Goal: Task Accomplishment & Management: Complete application form

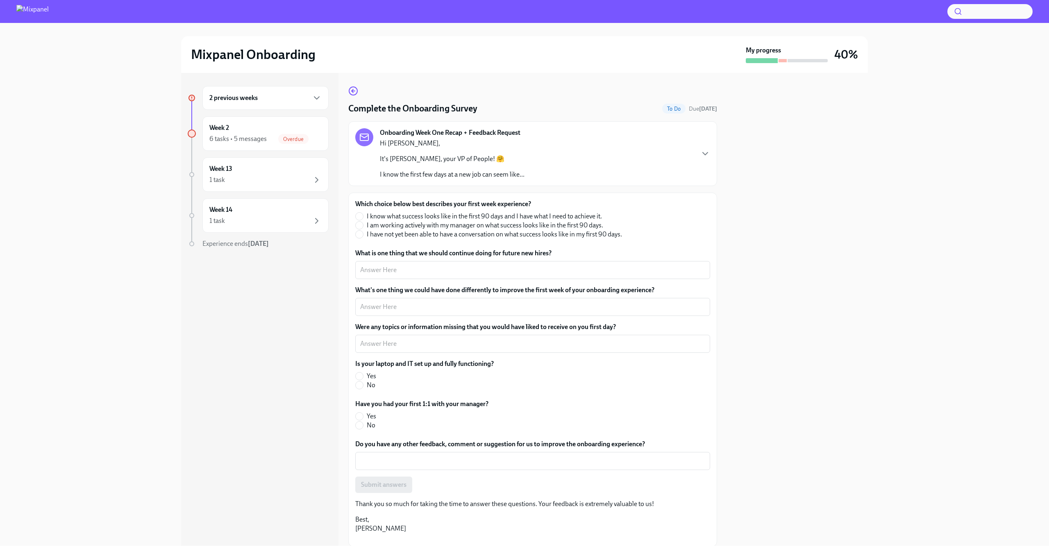
click at [399, 223] on span "I am working actively with my manager on what success looks like in the first 9…" at bounding box center [485, 225] width 236 height 9
click at [363, 223] on input "I am working actively with my manager on what success looks like in the first 9…" at bounding box center [359, 225] width 7 height 7
radio input "true"
click at [404, 268] on textarea "What is one thing that we should continue doing for future new hires?" at bounding box center [532, 270] width 345 height 10
click at [358, 383] on input "No" at bounding box center [359, 384] width 7 height 7
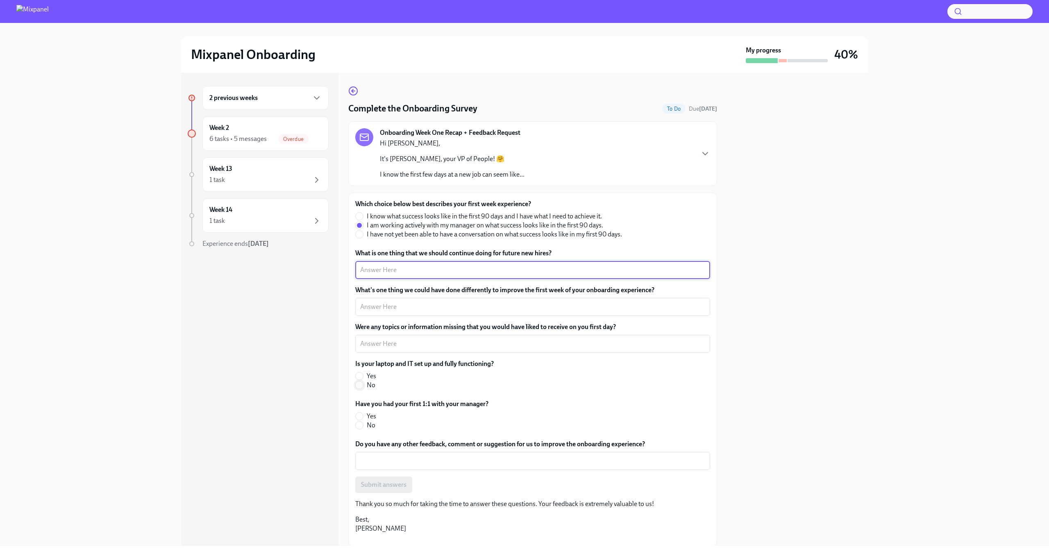
radio input "true"
click at [359, 416] on input "Yes" at bounding box center [359, 416] width 7 height 7
radio input "true"
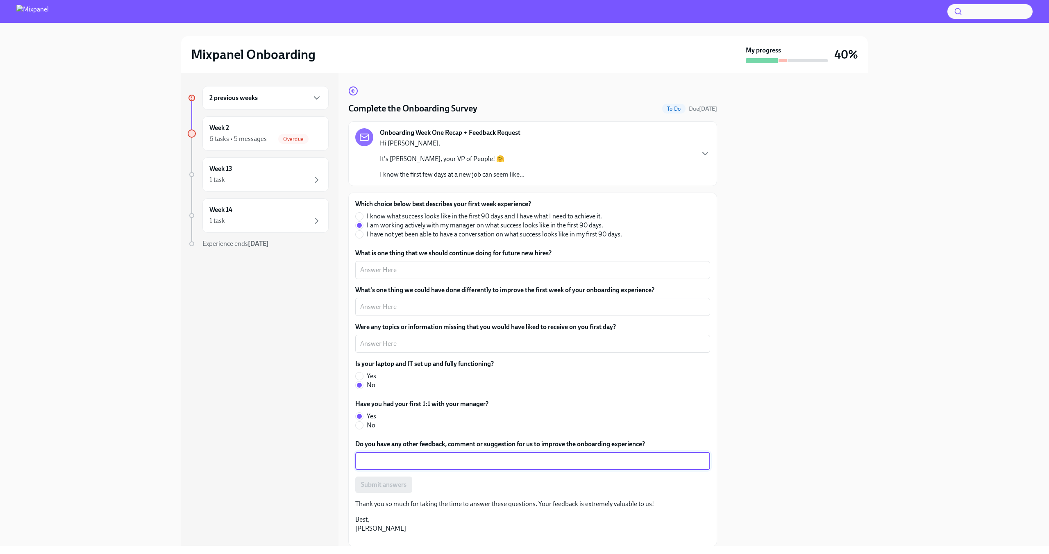
click at [445, 462] on textarea "Do you have any other feedback, comment or suggestion for us to improve the onb…" at bounding box center [532, 461] width 345 height 10
type textarea "S"
type textarea "I would"
click at [301, 107] on div "2 previous weeks" at bounding box center [265, 98] width 126 height 24
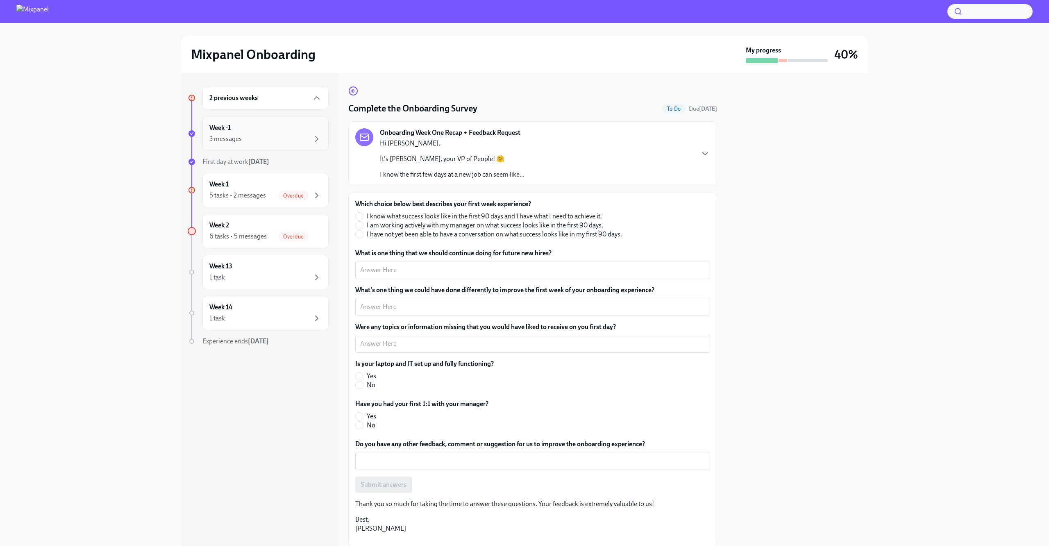
click at [270, 143] on div "3 messages" at bounding box center [265, 139] width 112 height 10
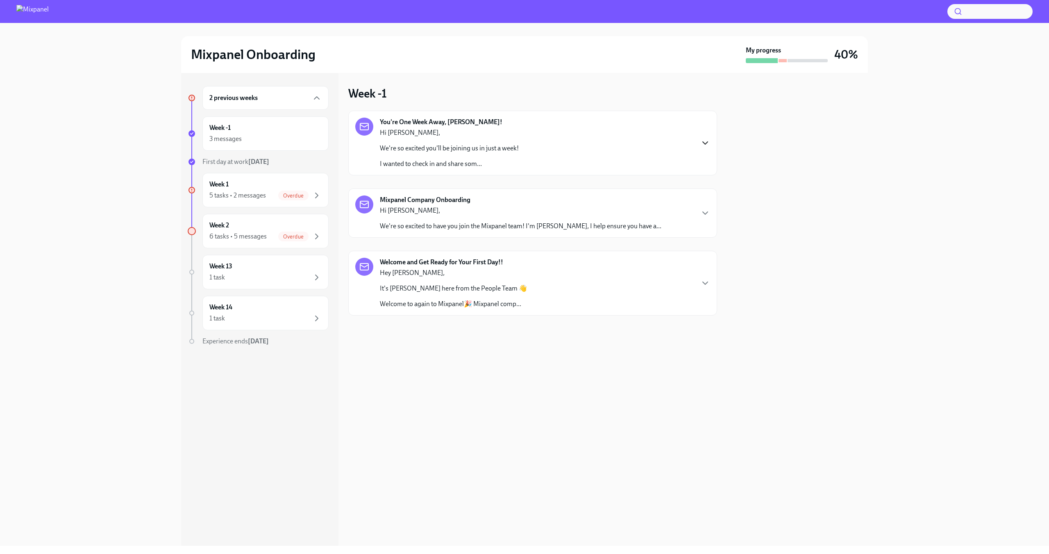
click at [706, 142] on icon "button" at bounding box center [705, 143] width 10 height 10
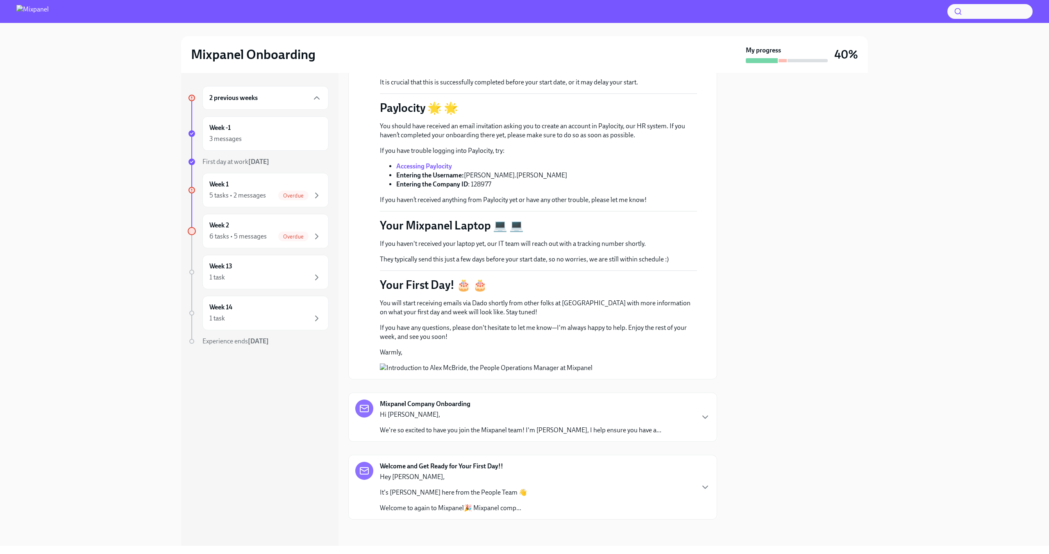
scroll to position [260, 0]
click at [306, 137] on div "3 messages" at bounding box center [265, 139] width 112 height 10
click at [319, 195] on icon "button" at bounding box center [317, 195] width 10 height 10
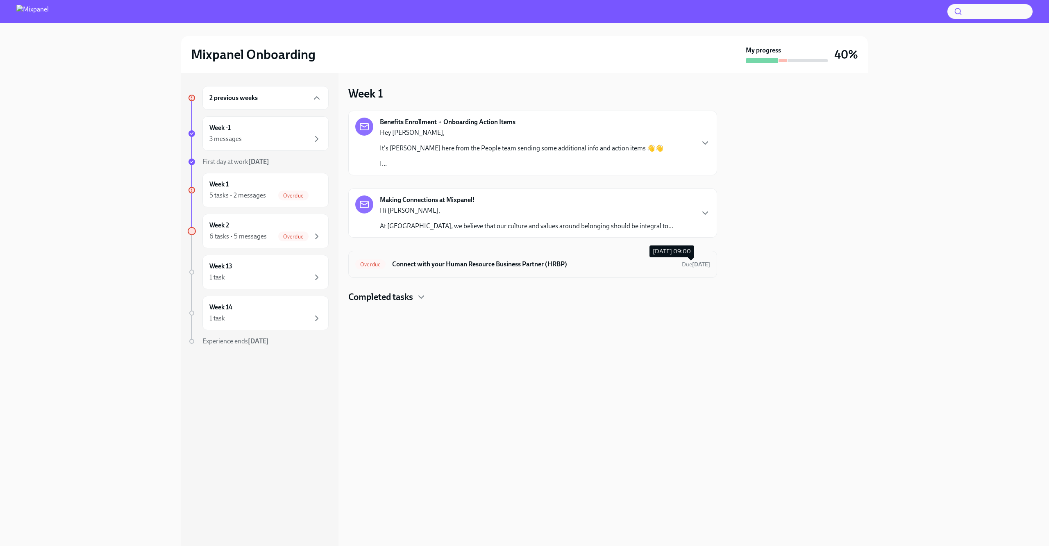
click at [692, 261] on strong "[DATE]" at bounding box center [701, 264] width 18 height 7
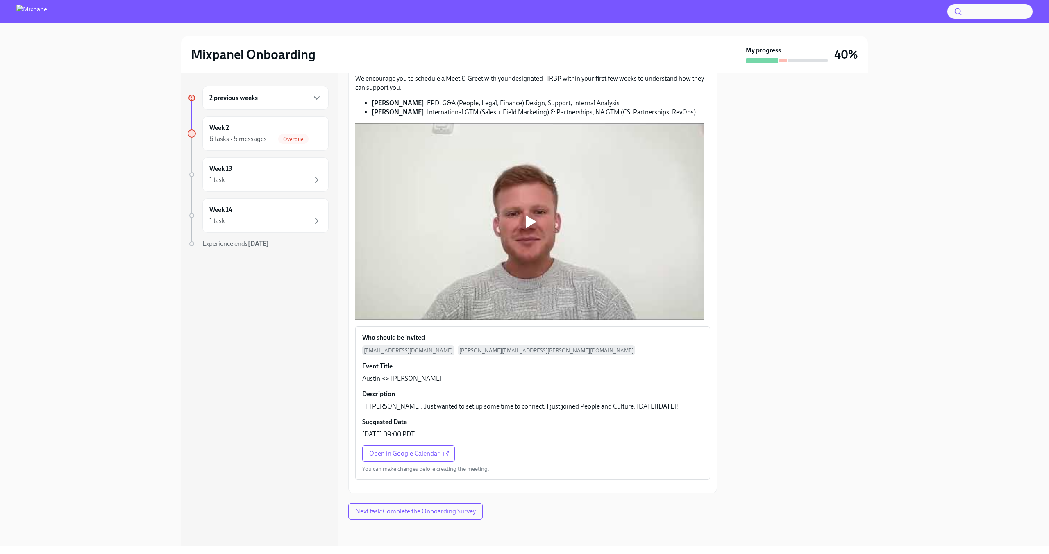
scroll to position [177, 0]
click at [472, 512] on span "Next task : Complete the Onboarding Survey" at bounding box center [415, 511] width 120 height 8
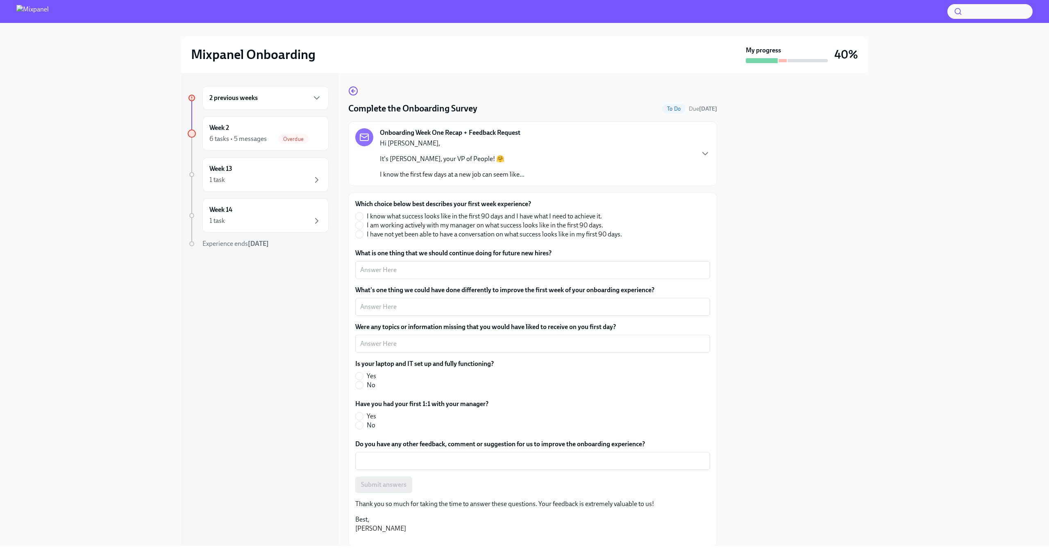
click at [431, 226] on span "I am working actively with my manager on what success looks like in the first 9…" at bounding box center [485, 225] width 236 height 9
click at [363, 226] on input "I am working actively with my manager on what success looks like in the first 9…" at bounding box center [359, 225] width 7 height 7
radio input "true"
click at [364, 414] on label "Yes" at bounding box center [418, 416] width 127 height 9
click at [363, 414] on input "Yes" at bounding box center [359, 416] width 7 height 7
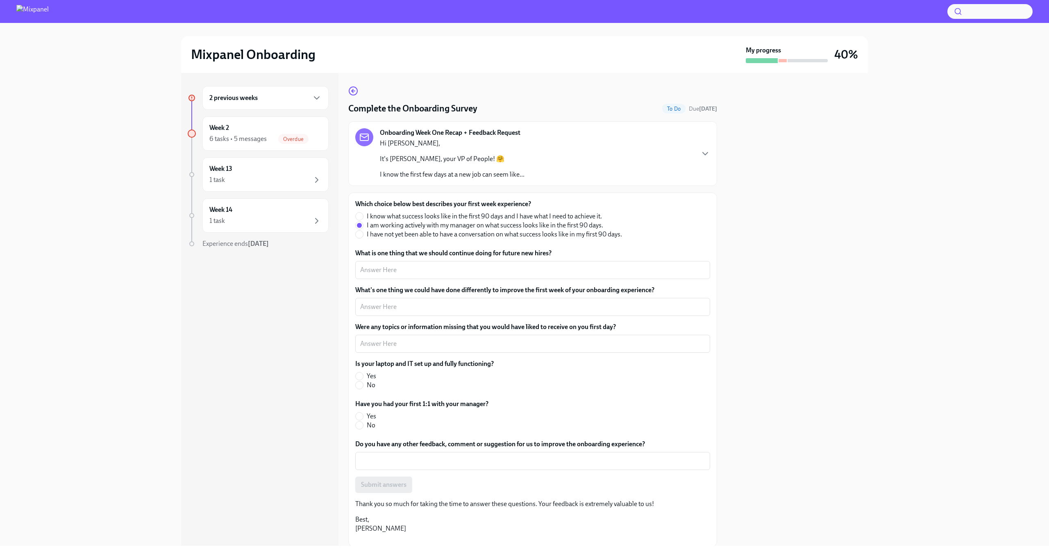
radio input "true"
click at [365, 386] on label "No" at bounding box center [421, 385] width 132 height 9
click at [363, 386] on input "No" at bounding box center [359, 384] width 7 height 7
radio input "true"
click at [429, 271] on textarea "What is one thing that we should continue doing for future new hires?" at bounding box center [532, 270] width 345 height 10
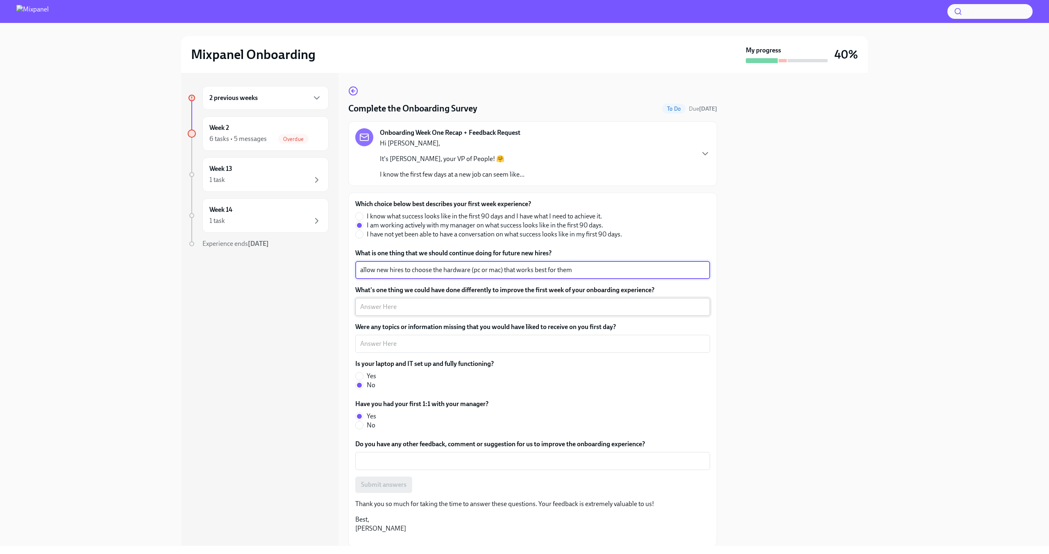
type textarea "allow new hires to choose the hardware (pc or mac) that works best for them"
click at [401, 313] on div "x ​" at bounding box center [532, 307] width 355 height 18
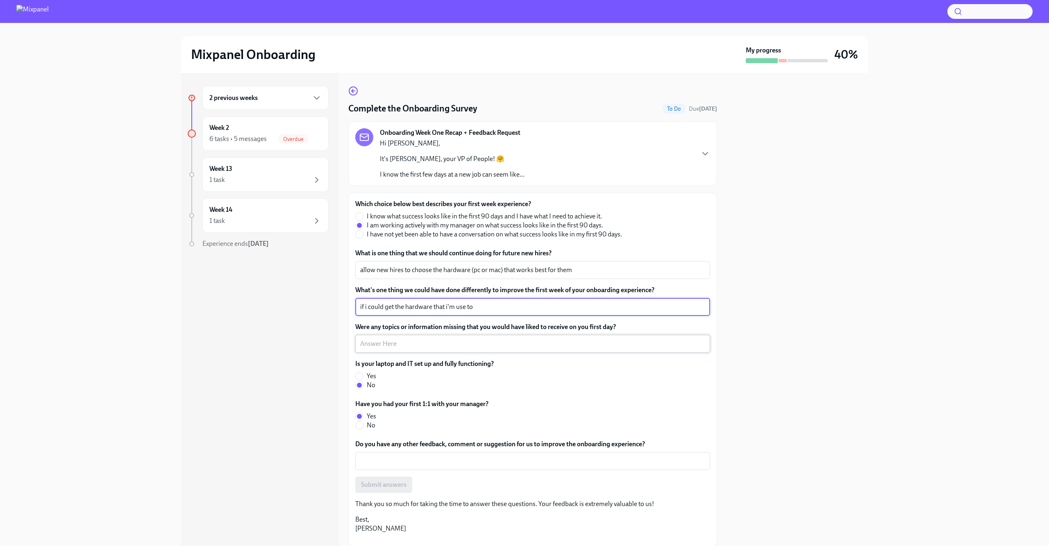
type textarea "if i could get the hardware that i'm use to"
click at [498, 344] on textarea "Were any topics or information missing that you would have liked to receive on …" at bounding box center [532, 344] width 345 height 10
type textarea "n"
type textarea "n/a"
